Goal: Task Accomplishment & Management: Manage account settings

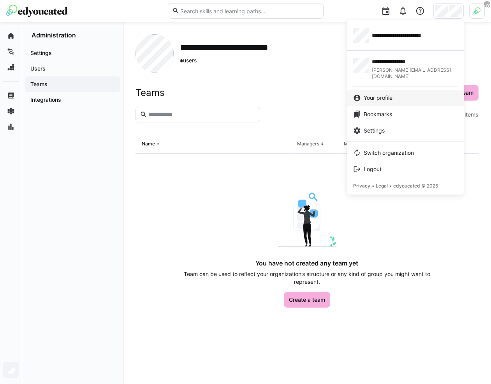
click at [397, 90] on link "Your profile" at bounding box center [405, 98] width 117 height 16
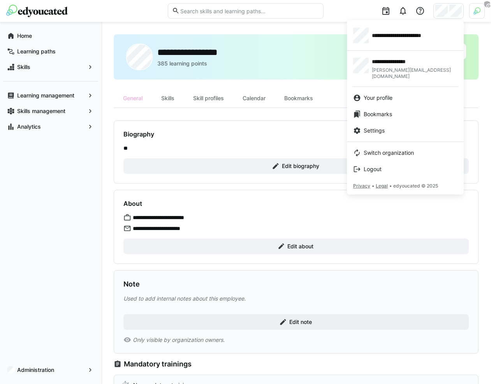
click at [296, 120] on div at bounding box center [245, 192] width 491 height 384
click at [382, 149] on span "Switch organization" at bounding box center [389, 153] width 50 height 8
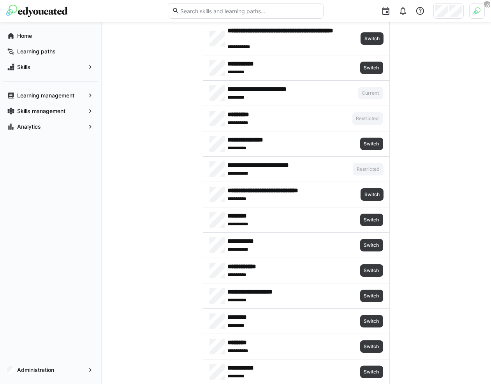
scroll to position [234, 0]
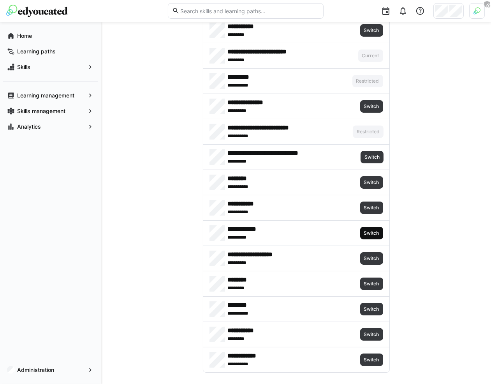
click at [367, 230] on span "Switch" at bounding box center [371, 233] width 17 height 6
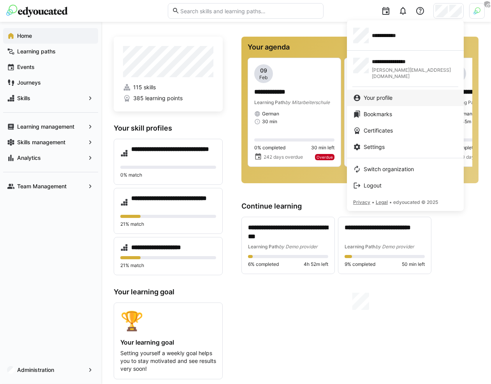
click at [401, 94] on div "Your profile" at bounding box center [405, 98] width 104 height 8
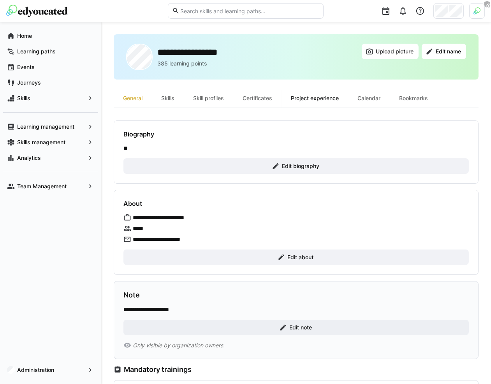
click at [337, 98] on div "Project experience" at bounding box center [315, 98] width 67 height 19
